Goal: Transaction & Acquisition: Purchase product/service

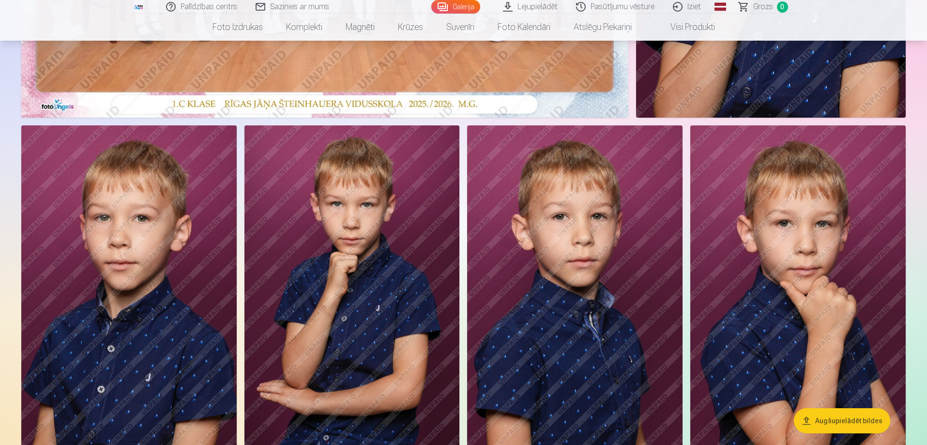
scroll to position [365, 0]
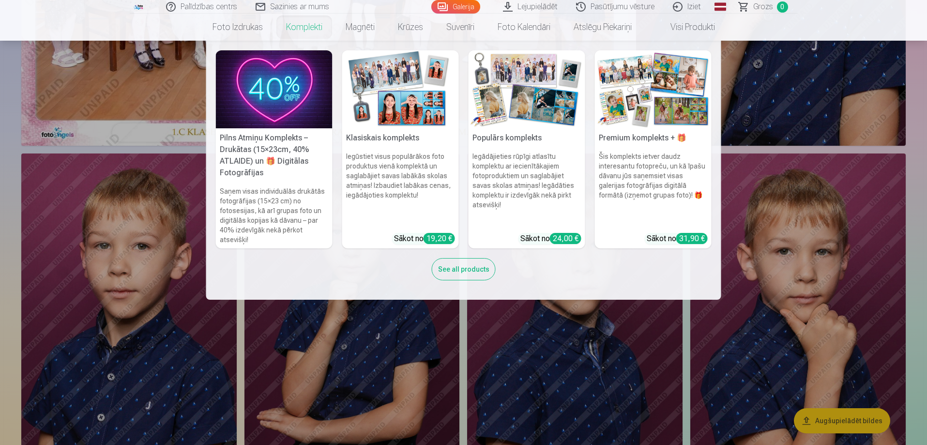
click at [305, 27] on link "Komplekti" at bounding box center [304, 27] width 60 height 27
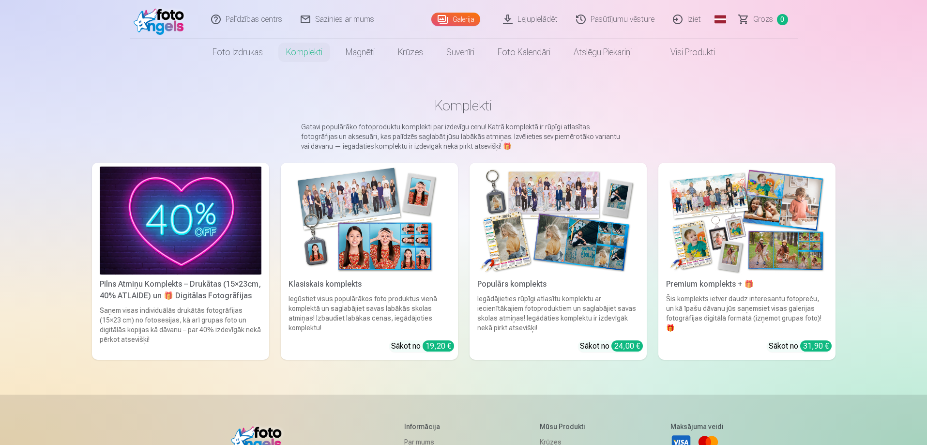
click at [233, 291] on div "Pilns Atmiņu Komplekts – Drukātas (15×23cm, 40% ATLAIDE) un 🎁 Digitālas Fotogrā…" at bounding box center [180, 289] width 169 height 23
click at [521, 286] on div "Populārs komplekts" at bounding box center [557, 284] width 169 height 12
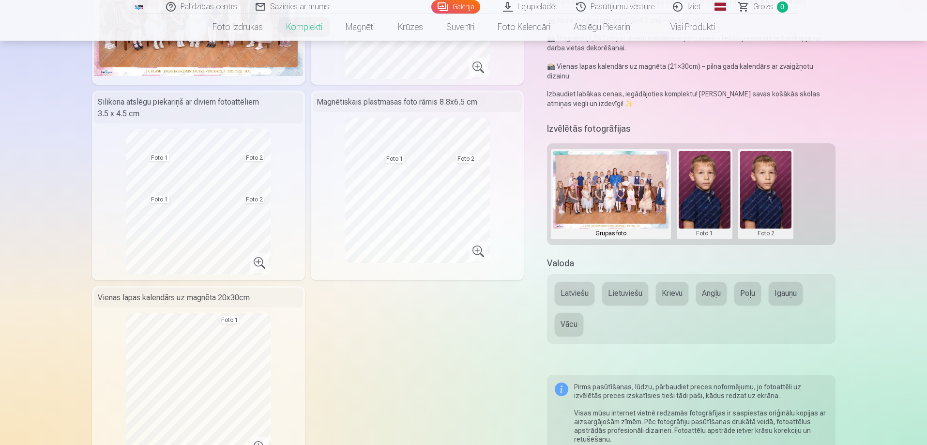
scroll to position [145, 0]
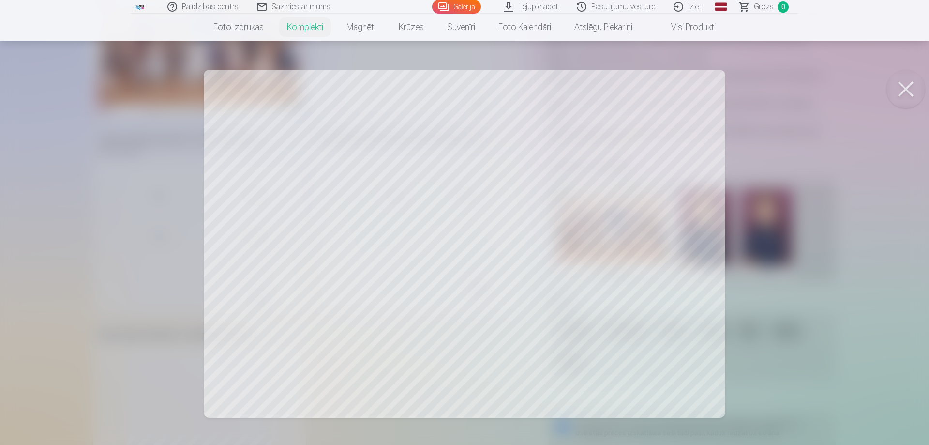
click at [920, 100] on button at bounding box center [906, 89] width 39 height 39
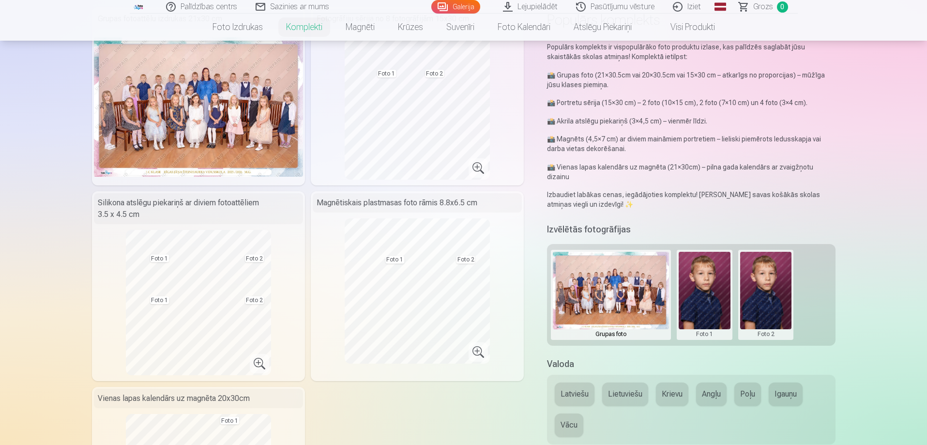
scroll to position [0, 0]
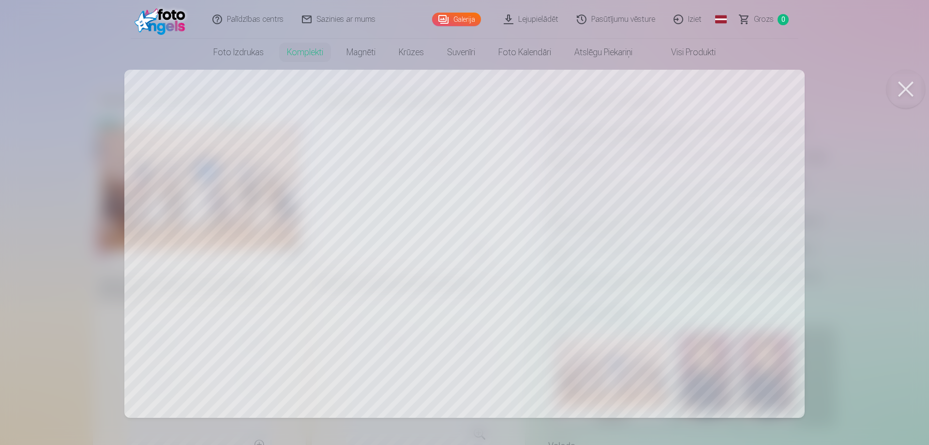
click at [909, 87] on button at bounding box center [906, 89] width 39 height 39
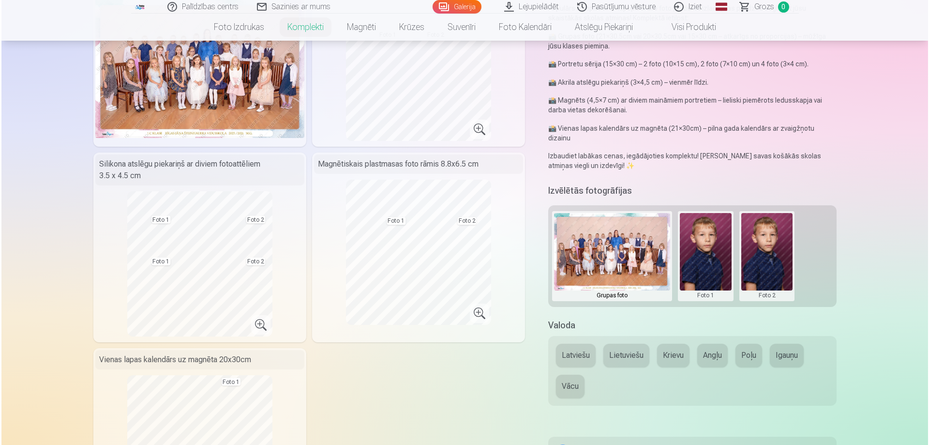
scroll to position [145, 0]
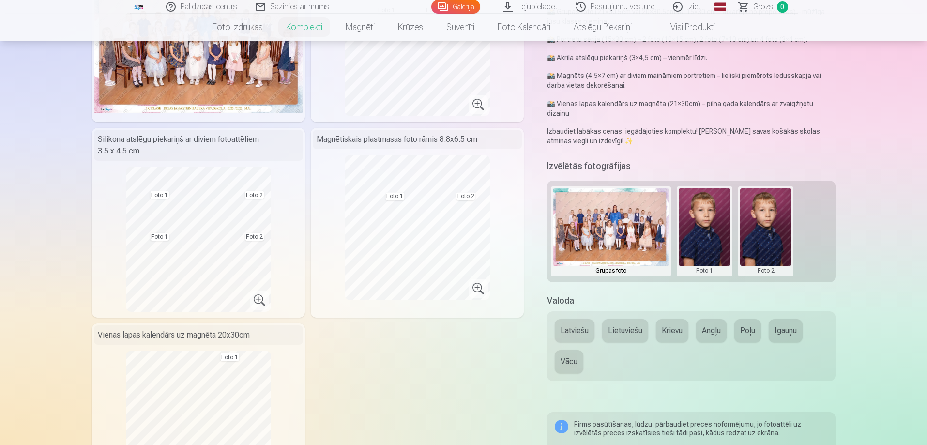
click at [700, 235] on button at bounding box center [705, 231] width 52 height 86
click at [708, 223] on button "Nomainiet foto" at bounding box center [704, 221] width 79 height 27
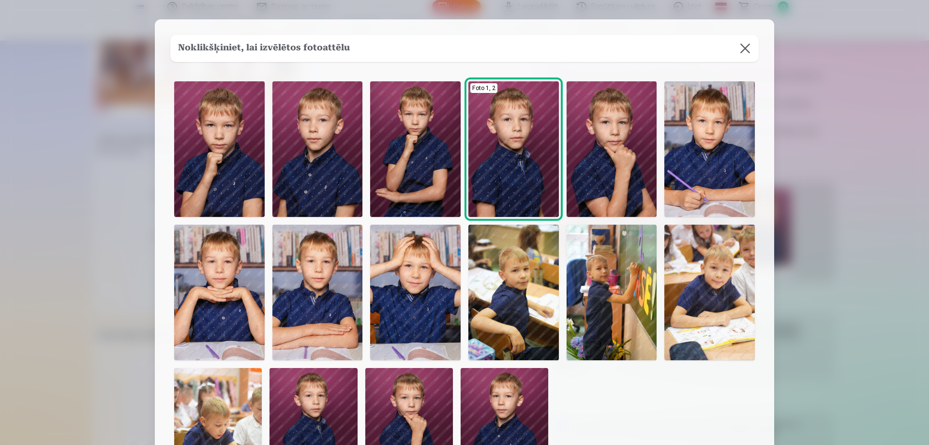
click at [613, 181] on img at bounding box center [612, 149] width 91 height 136
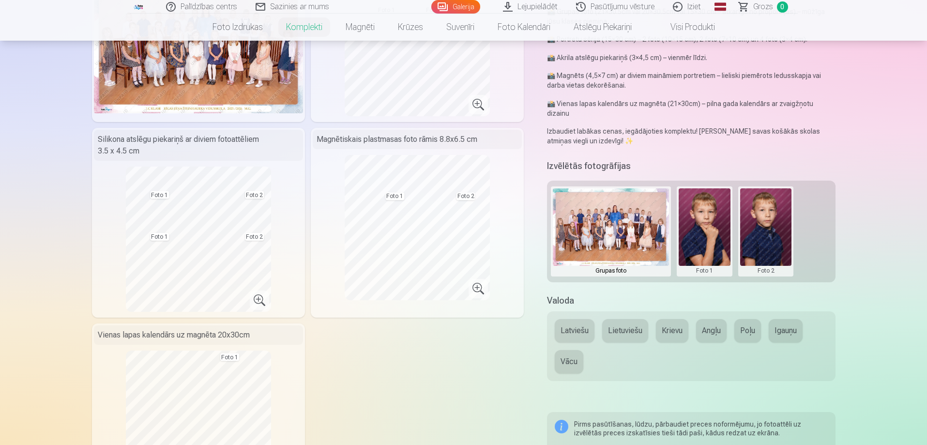
click at [769, 214] on button at bounding box center [766, 231] width 52 height 86
click at [765, 223] on button "Nomainiet foto" at bounding box center [765, 221] width 79 height 27
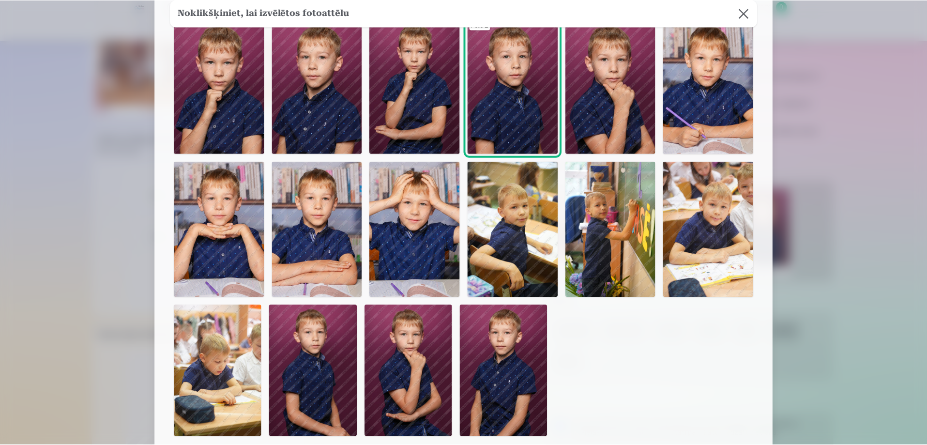
scroll to position [0, 0]
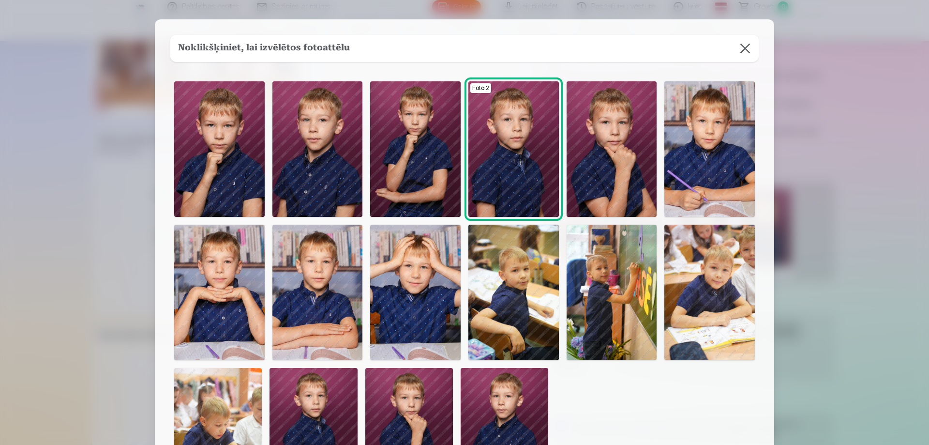
click at [716, 166] on img at bounding box center [710, 149] width 91 height 136
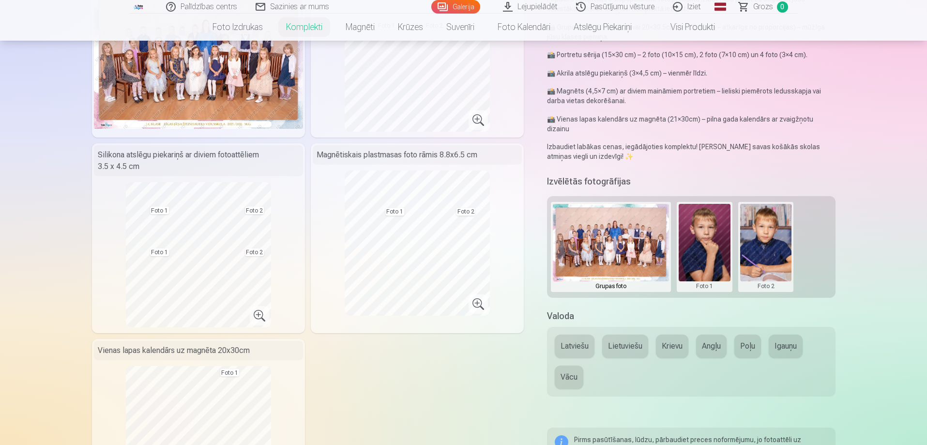
scroll to position [145, 0]
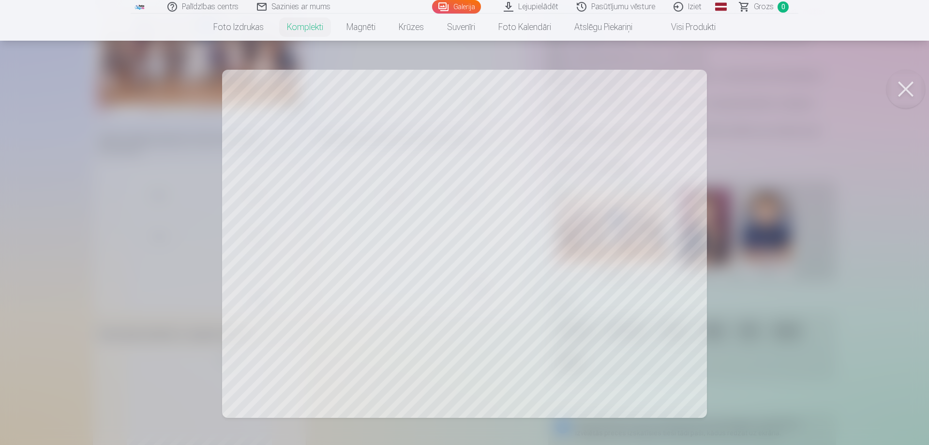
click at [907, 87] on button at bounding box center [906, 89] width 39 height 39
click at [317, 241] on div at bounding box center [464, 222] width 929 height 445
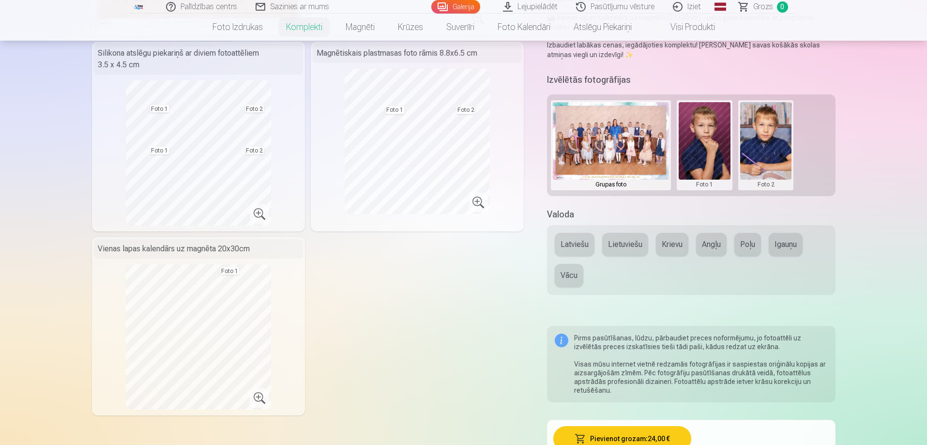
scroll to position [339, 0]
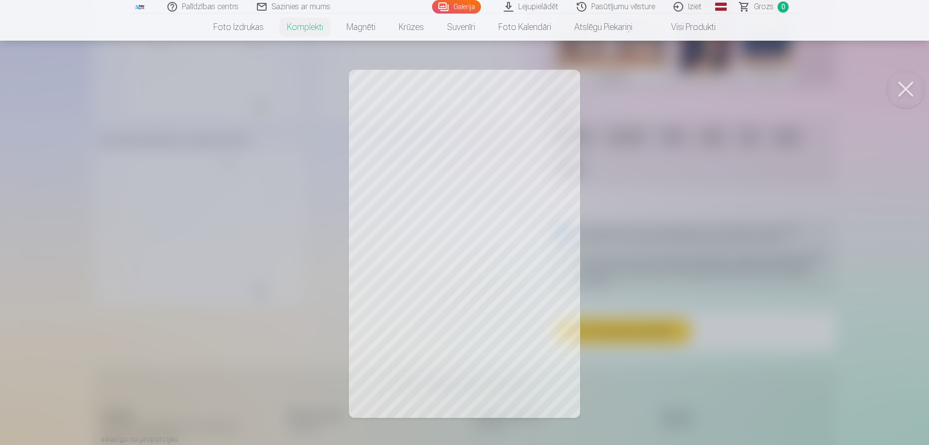
click at [913, 92] on button at bounding box center [906, 89] width 39 height 39
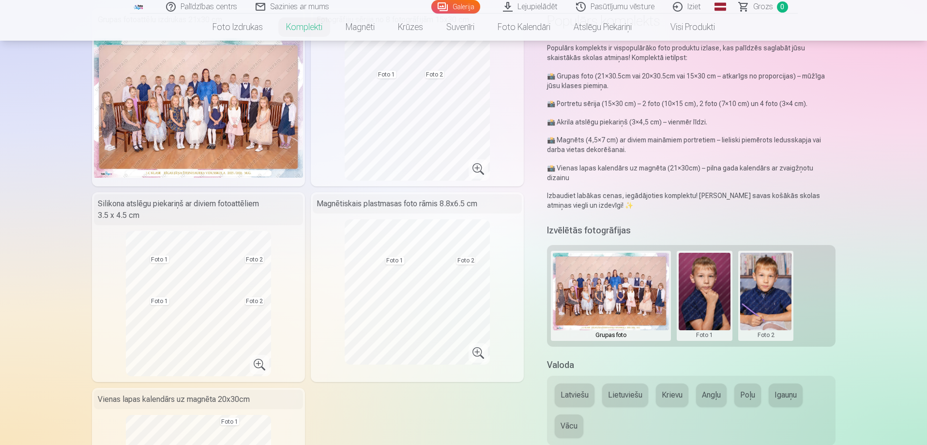
scroll to position [0, 0]
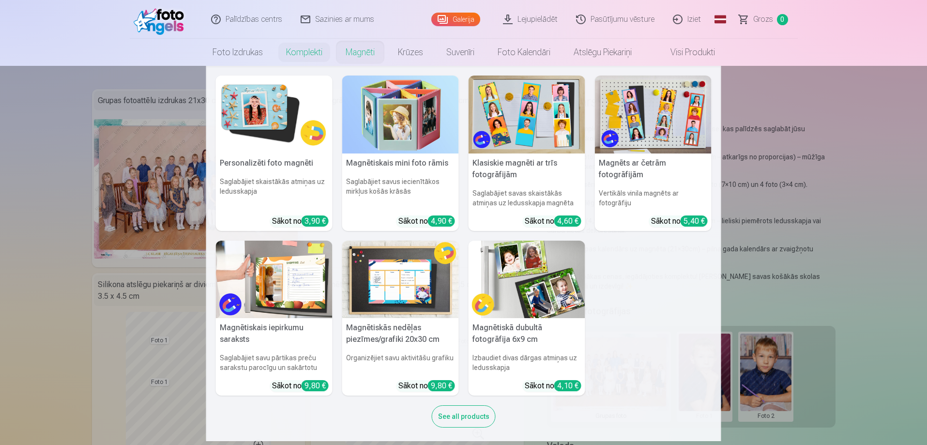
click at [362, 51] on link "Magnēti" at bounding box center [360, 52] width 52 height 27
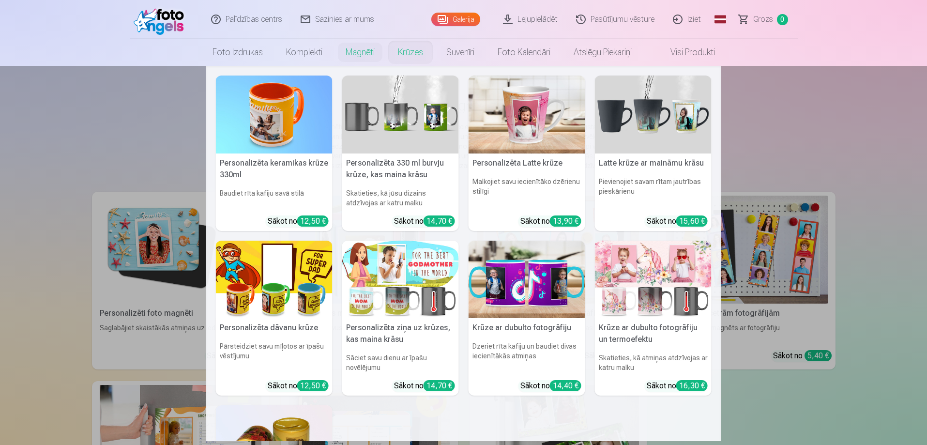
click at [416, 54] on link "Krūzes" at bounding box center [410, 52] width 48 height 27
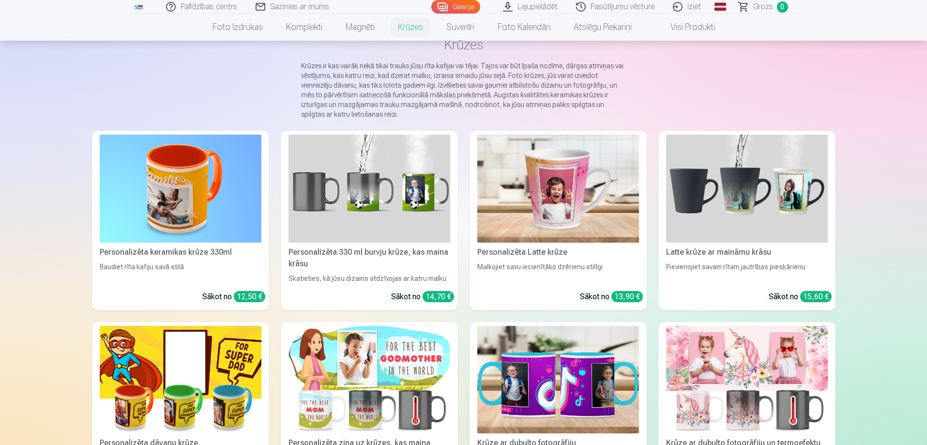
scroll to position [48, 0]
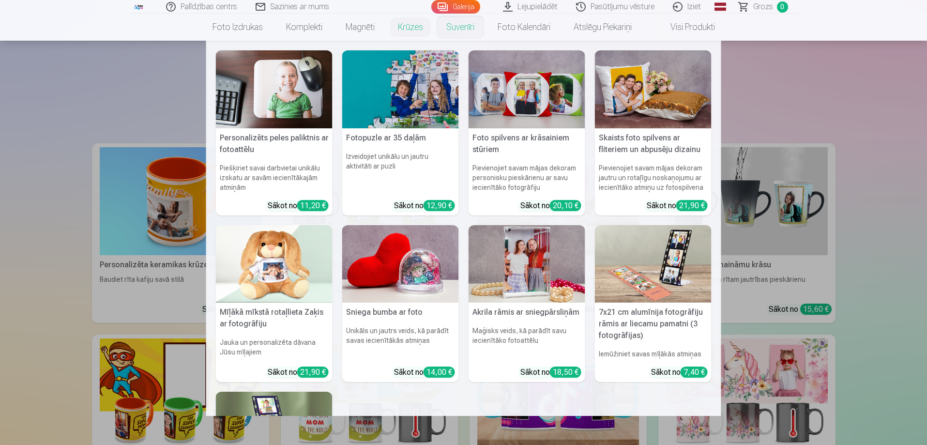
click at [459, 26] on link "Suvenīri" at bounding box center [460, 27] width 51 height 27
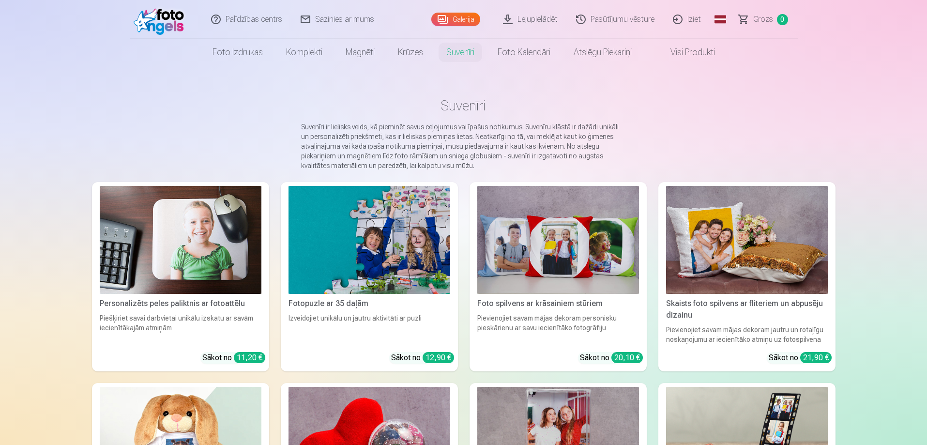
click at [514, 53] on link "Foto kalendāri" at bounding box center [524, 52] width 76 height 27
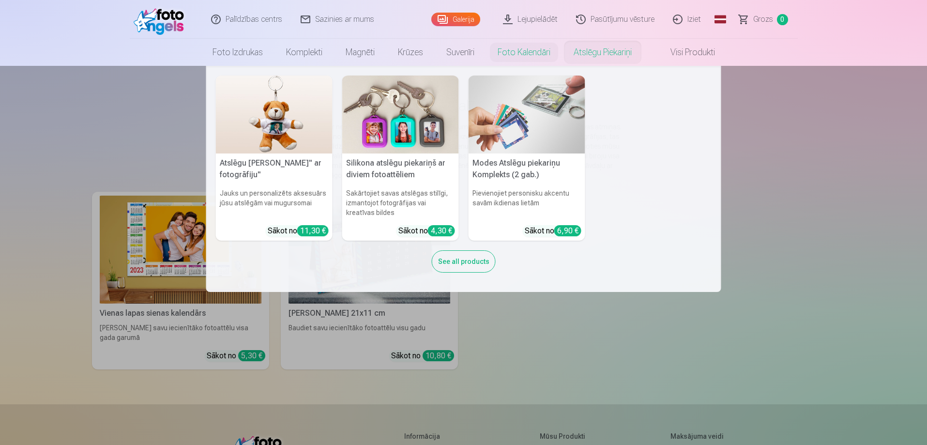
click at [611, 51] on link "Atslēgu piekariņi" at bounding box center [602, 52] width 81 height 27
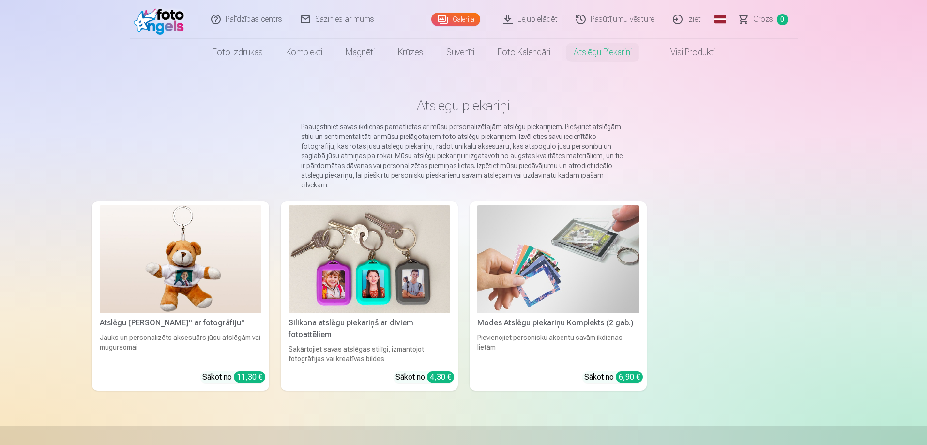
click at [704, 48] on link "Visi produkti" at bounding box center [684, 52] width 83 height 27
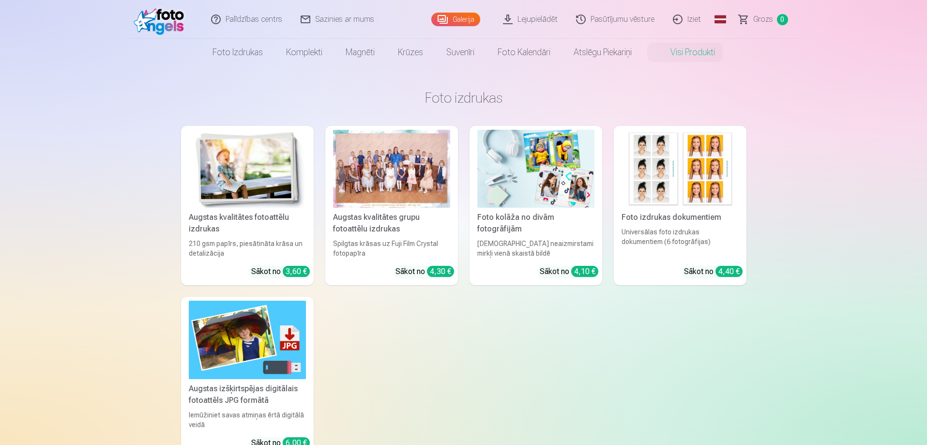
click at [168, 20] on img at bounding box center [162, 19] width 56 height 31
